Goal: Find specific page/section: Find specific page/section

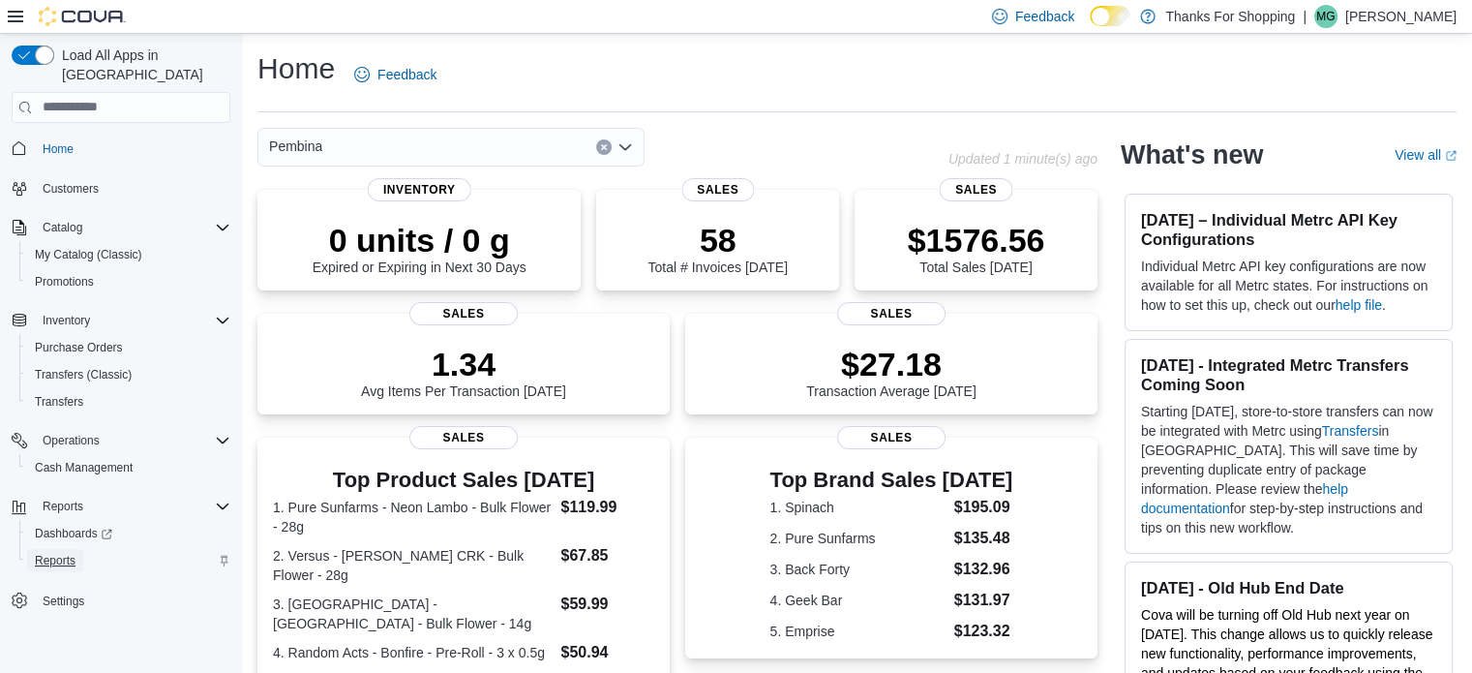
click at [63, 553] on span "Reports" at bounding box center [55, 560] width 41 height 15
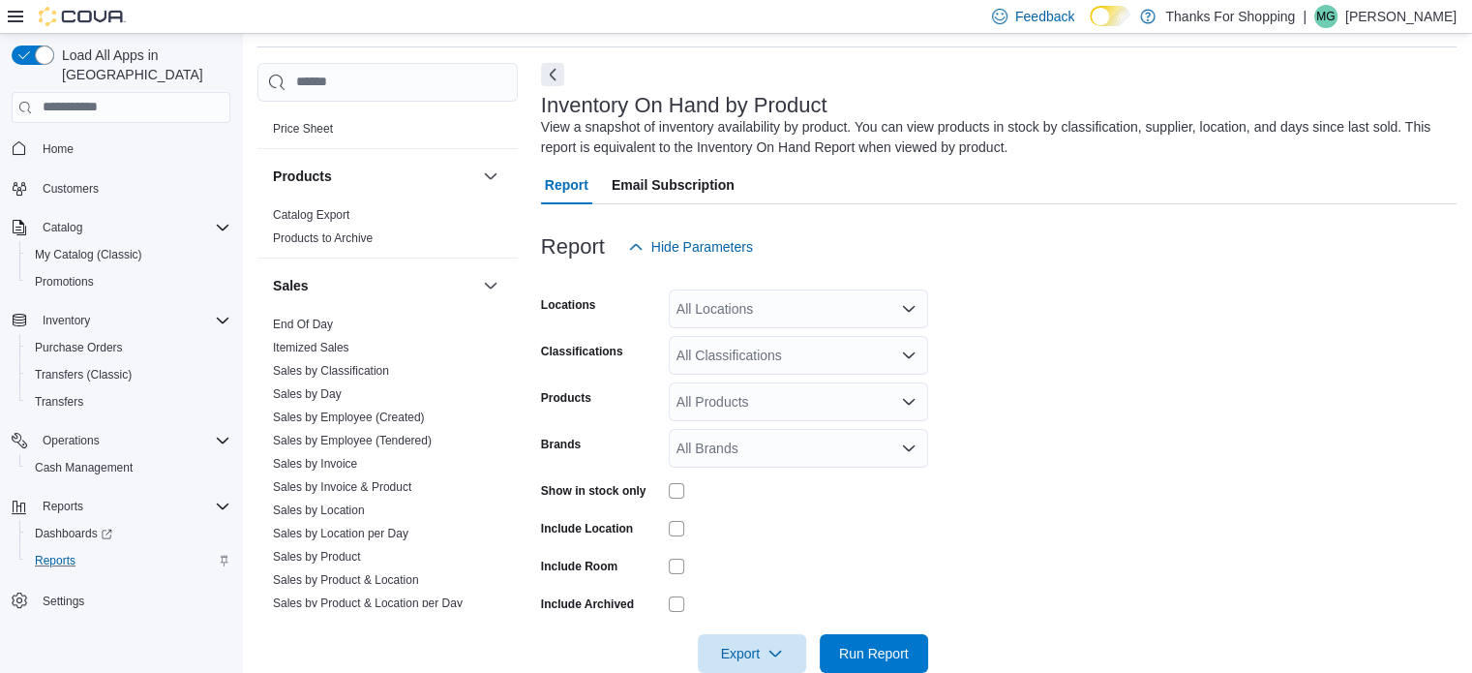
scroll to position [879, 0]
click at [319, 319] on link "End Of Day" at bounding box center [303, 326] width 60 height 14
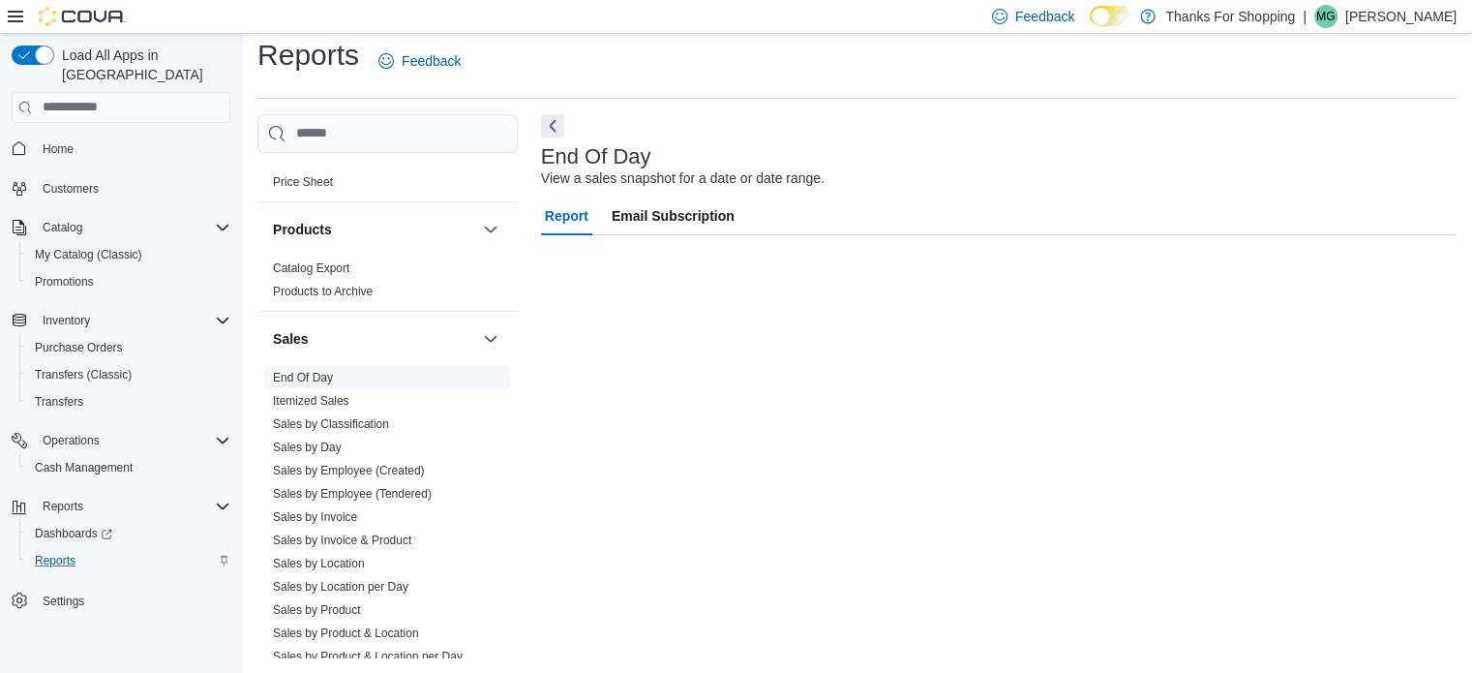
scroll to position [13, 0]
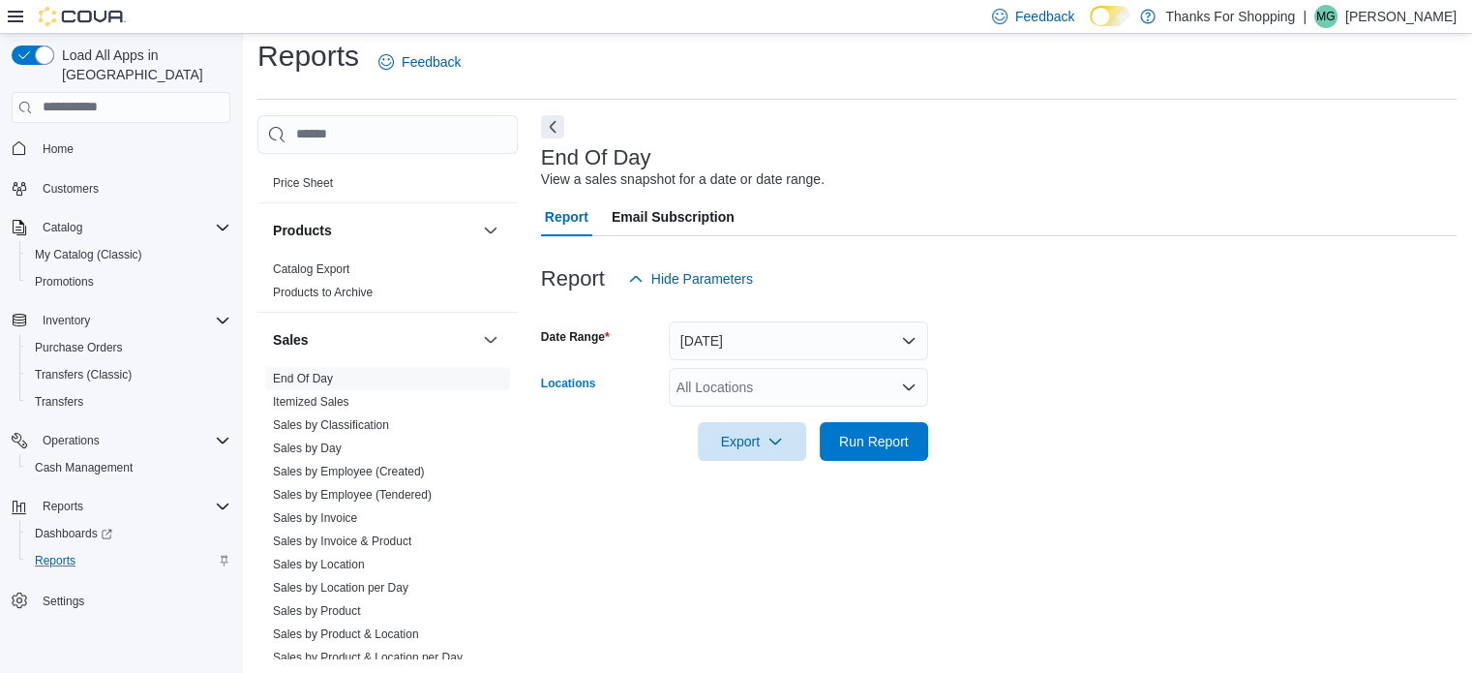
click at [914, 392] on icon "Open list of options" at bounding box center [908, 386] width 15 height 15
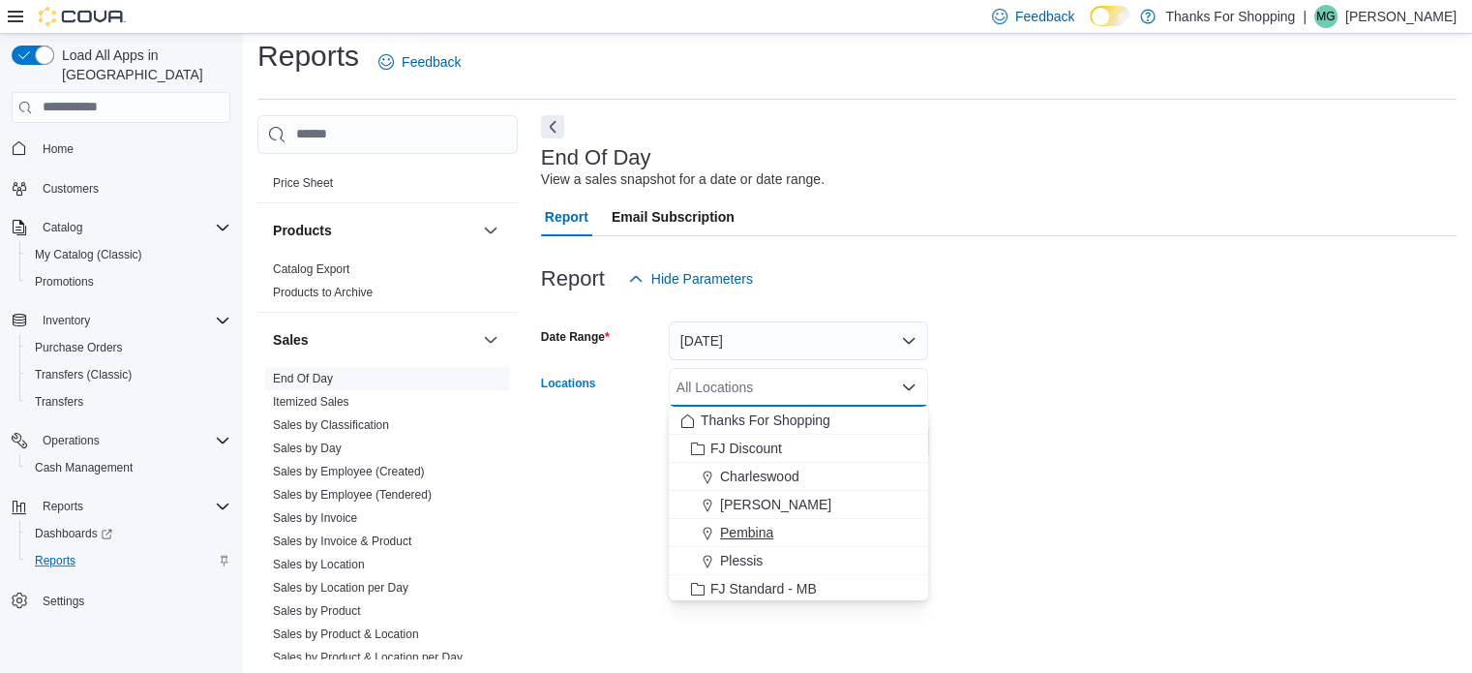
click at [749, 525] on span "Pembina" at bounding box center [746, 532] width 53 height 19
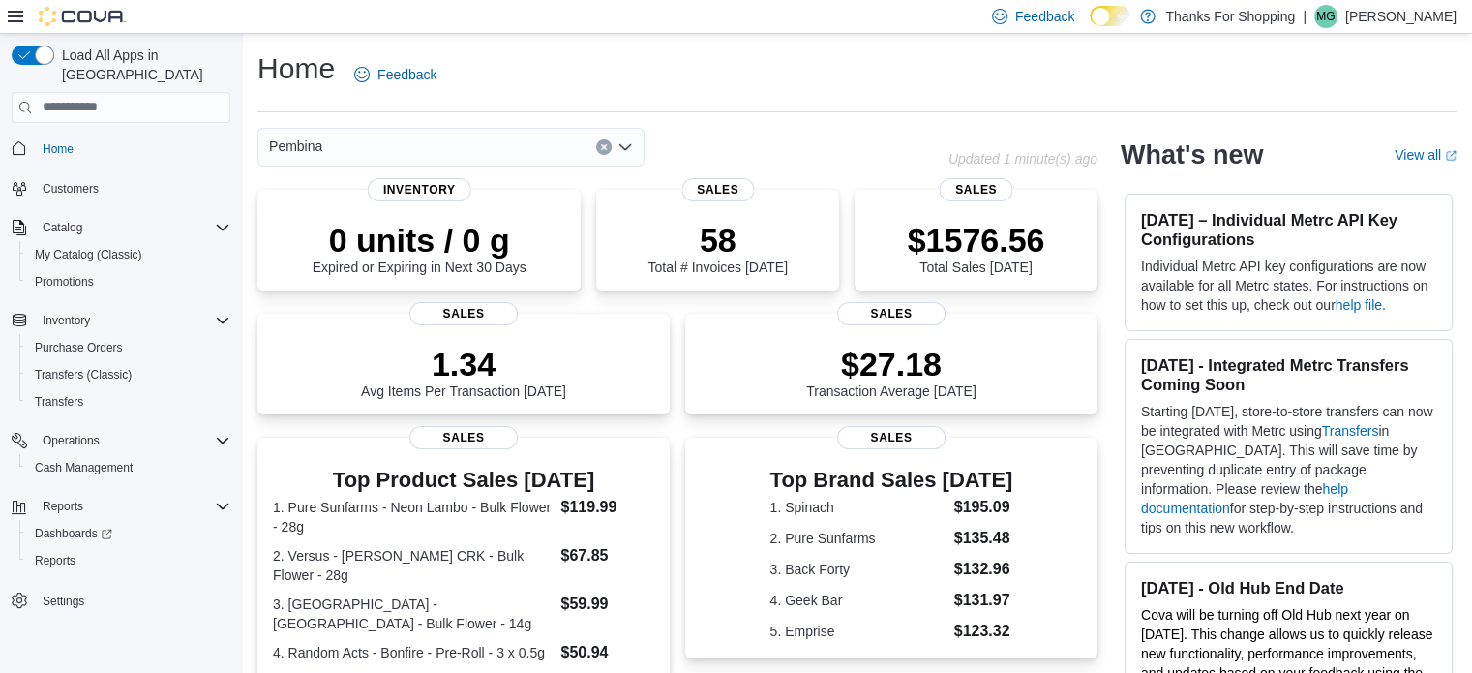
scroll to position [43, 0]
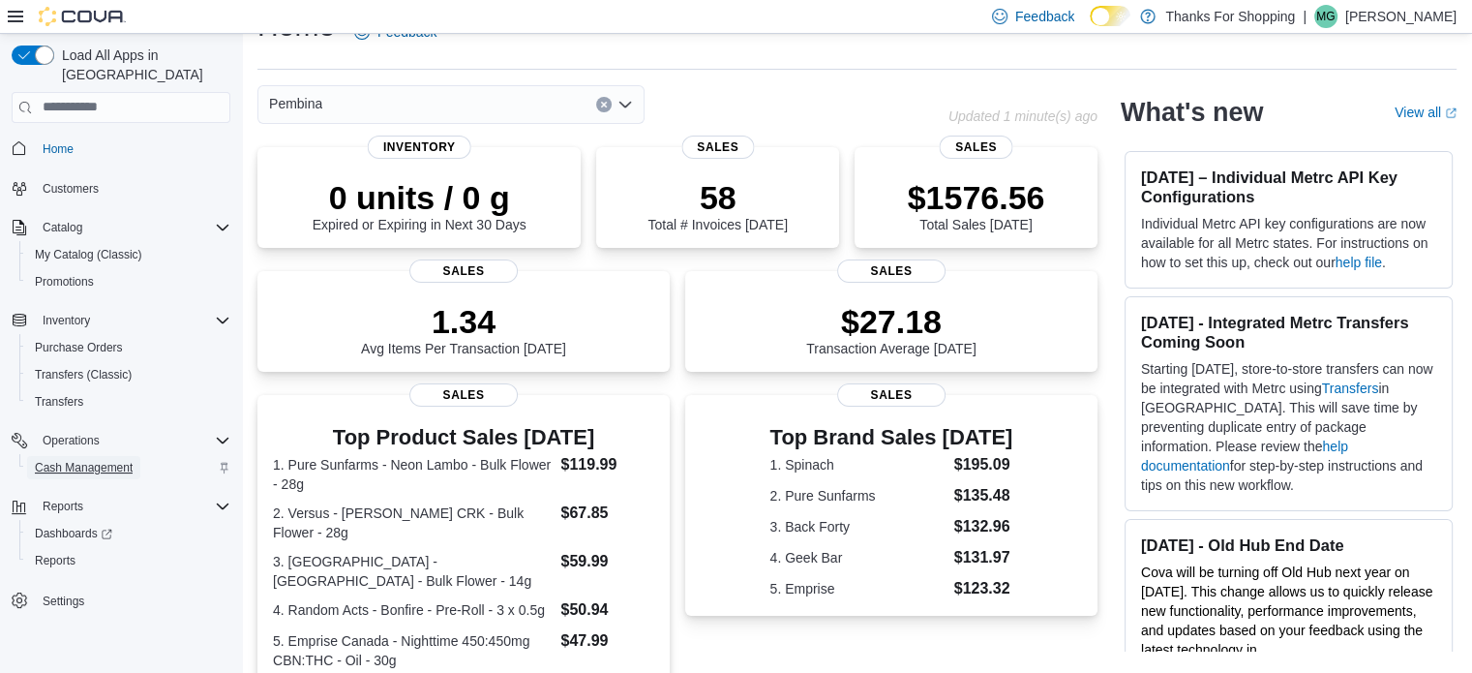
click at [85, 460] on span "Cash Management" at bounding box center [84, 467] width 98 height 15
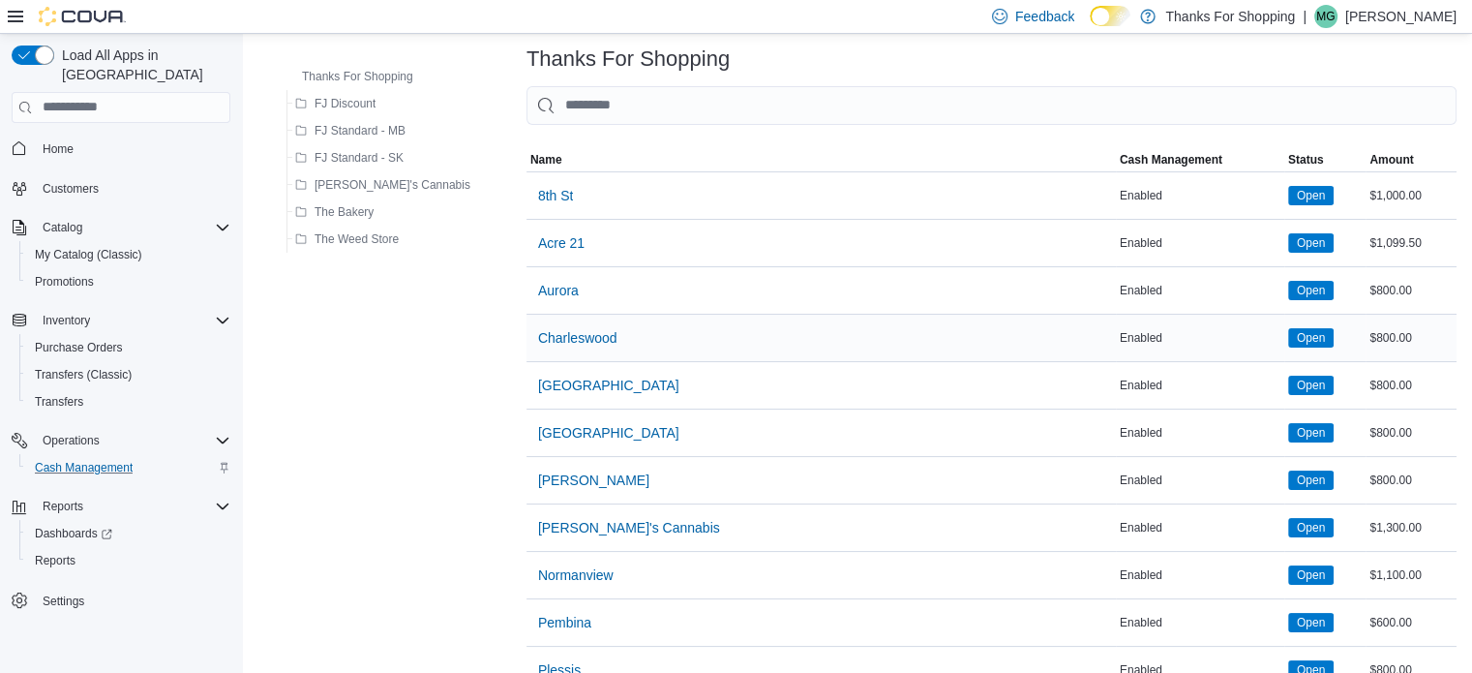
scroll to position [97, 0]
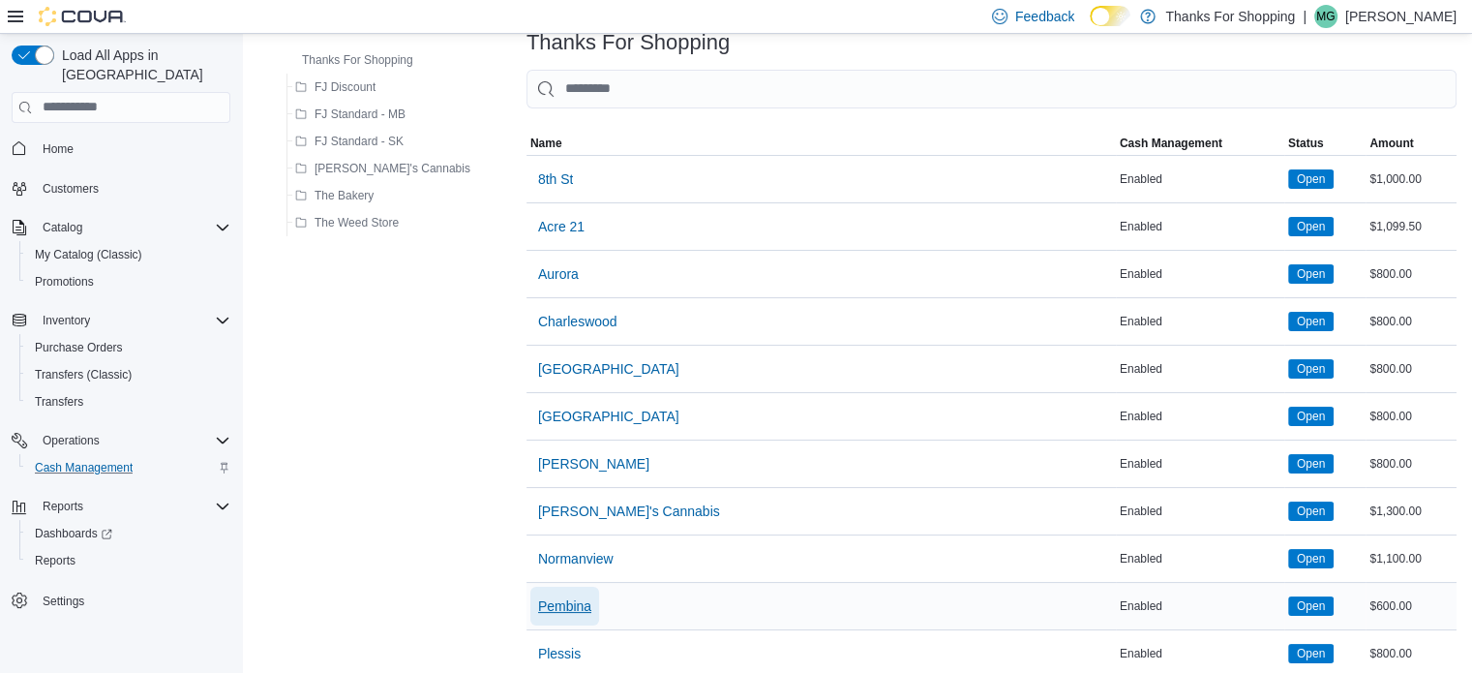
click at [538, 599] on span "Pembina" at bounding box center [564, 605] width 53 height 19
